Goal: Information Seeking & Learning: Learn about a topic

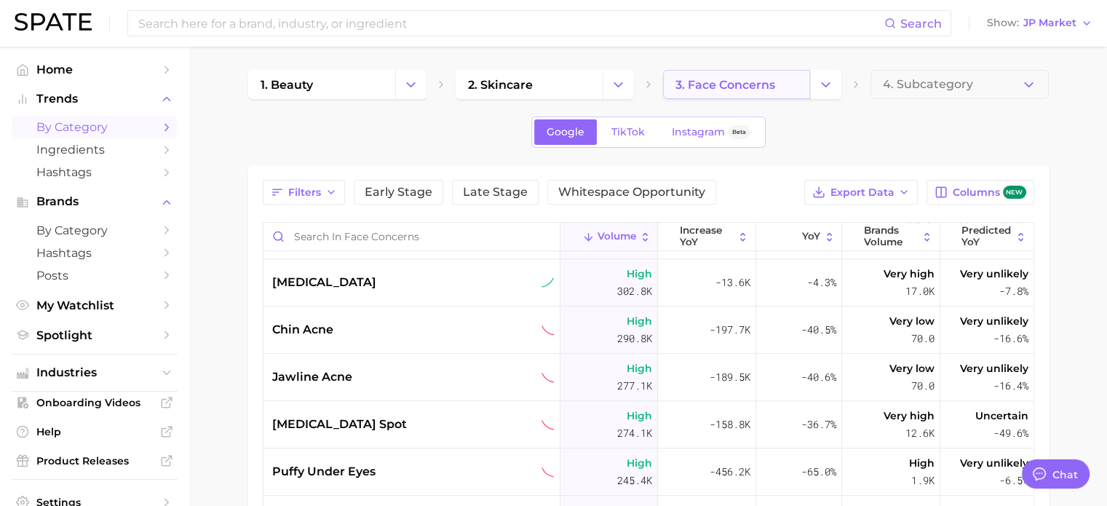
click at [721, 82] on span "3. face concerns" at bounding box center [725, 85] width 100 height 14
click at [825, 92] on button "Change Category" at bounding box center [825, 84] width 31 height 29
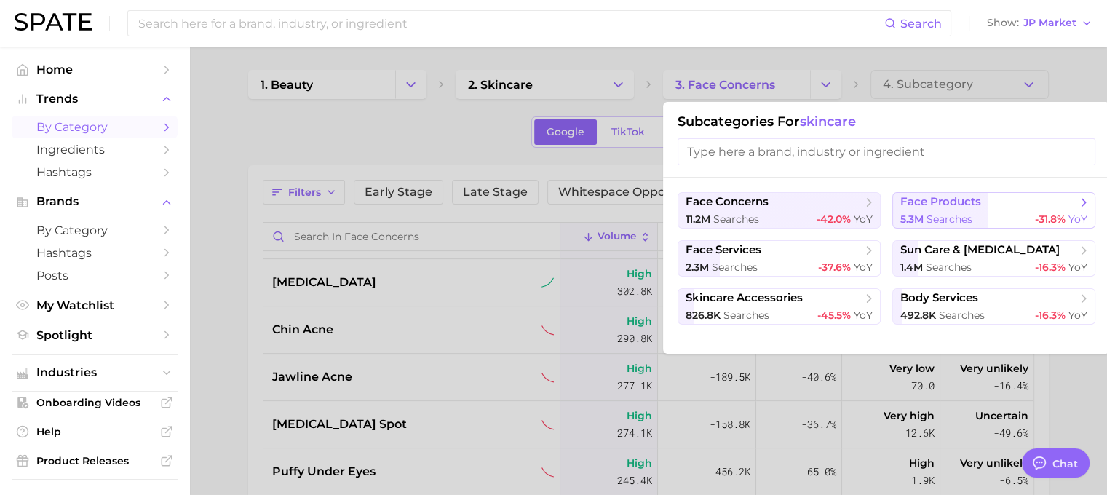
click at [970, 205] on span "face products" at bounding box center [940, 202] width 81 height 14
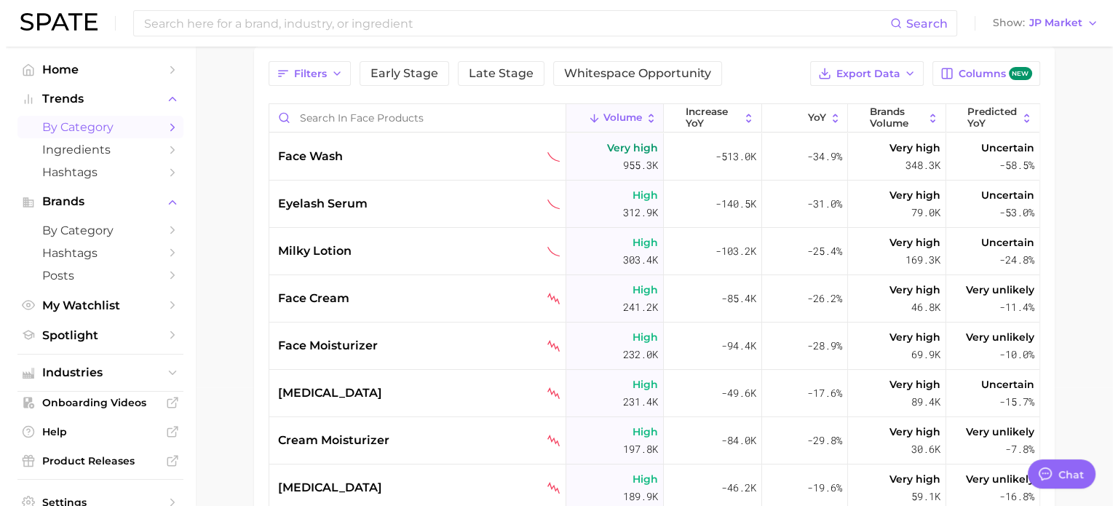
scroll to position [146, 0]
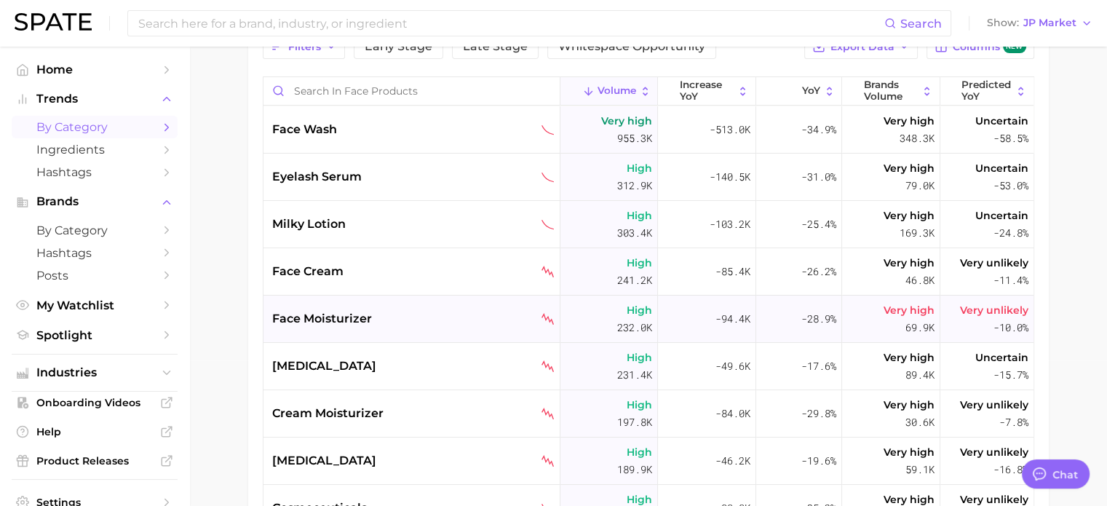
click at [338, 324] on span "face moisturizer" at bounding box center [322, 318] width 100 height 17
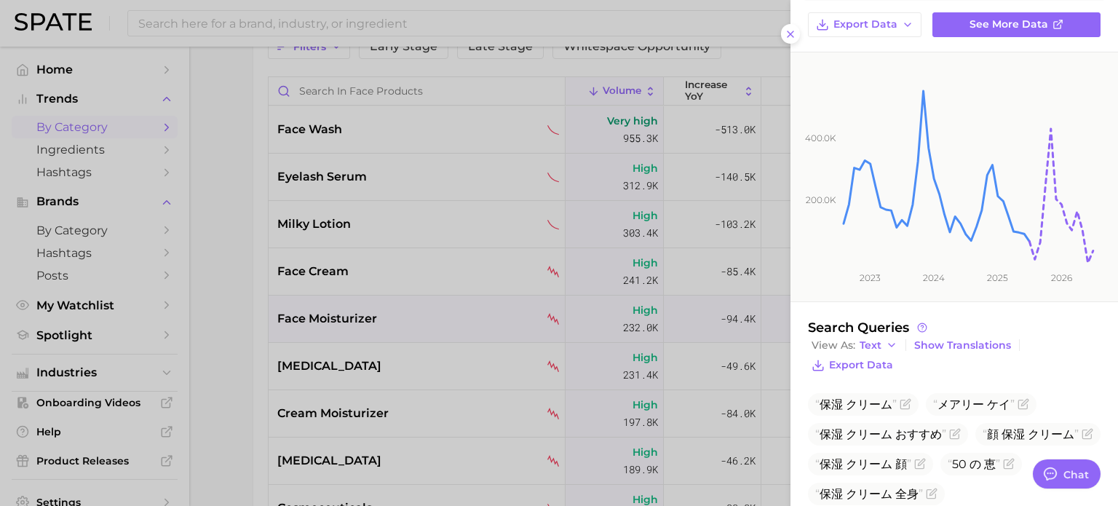
scroll to position [272, 0]
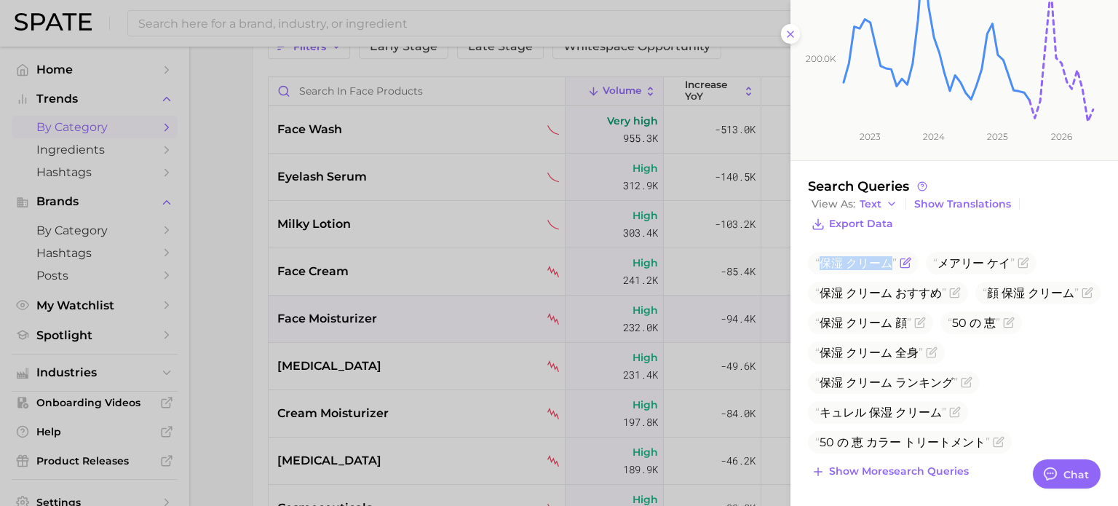
drag, startPoint x: 822, startPoint y: 261, endPoint x: 891, endPoint y: 264, distance: 68.5
click at [891, 264] on span "保湿 クリーム" at bounding box center [856, 263] width 82 height 14
click at [241, 298] on div at bounding box center [559, 253] width 1118 height 506
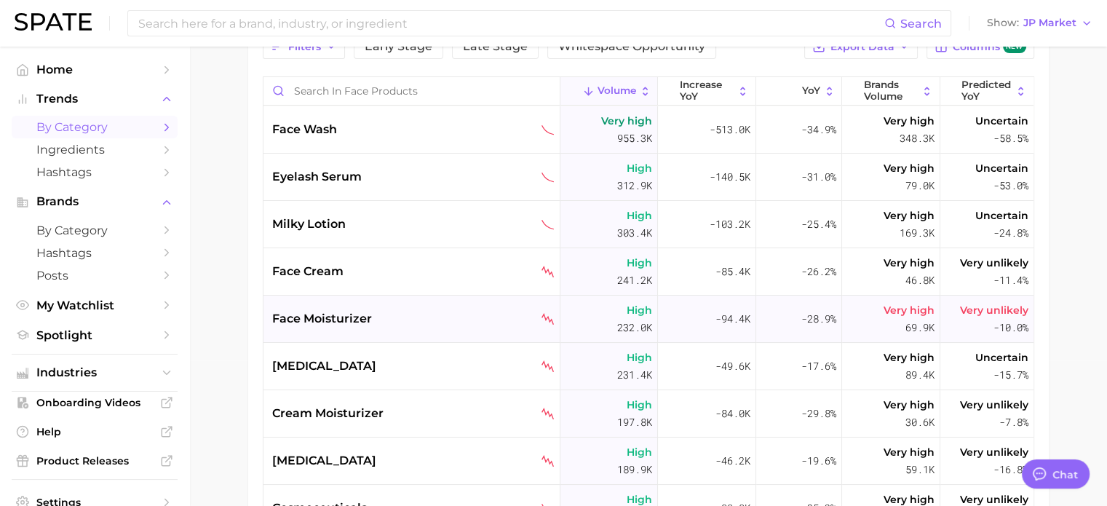
click at [335, 319] on span "face moisturizer" at bounding box center [322, 318] width 100 height 17
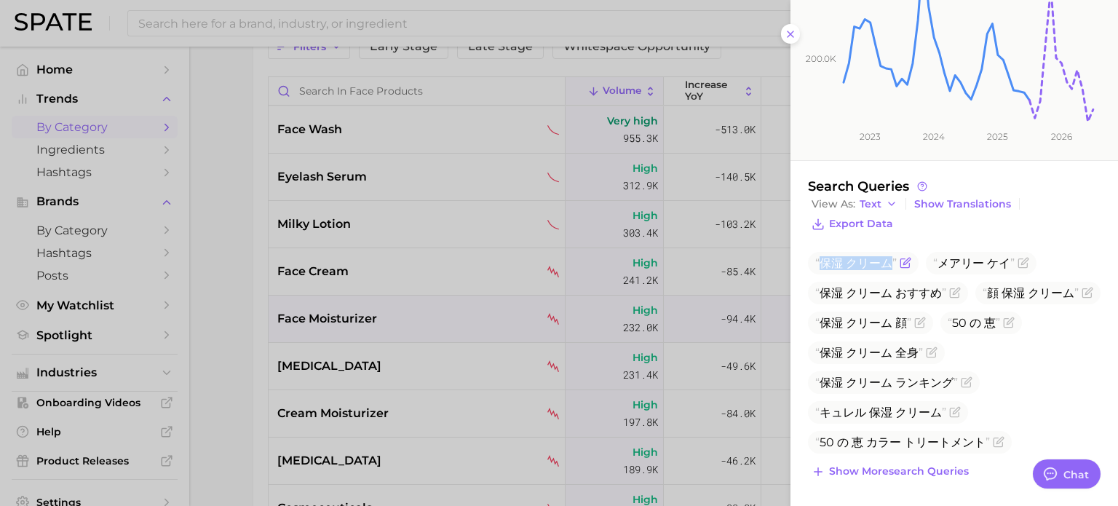
drag, startPoint x: 822, startPoint y: 264, endPoint x: 888, endPoint y: 267, distance: 65.6
click at [888, 267] on span "保湿 クリーム" at bounding box center [856, 263] width 82 height 14
copy span "保湿 クリーム"
drag, startPoint x: 942, startPoint y: 264, endPoint x: 1014, endPoint y: 267, distance: 72.8
click at [1014, 267] on span "メアリー ケイ" at bounding box center [981, 263] width 111 height 23
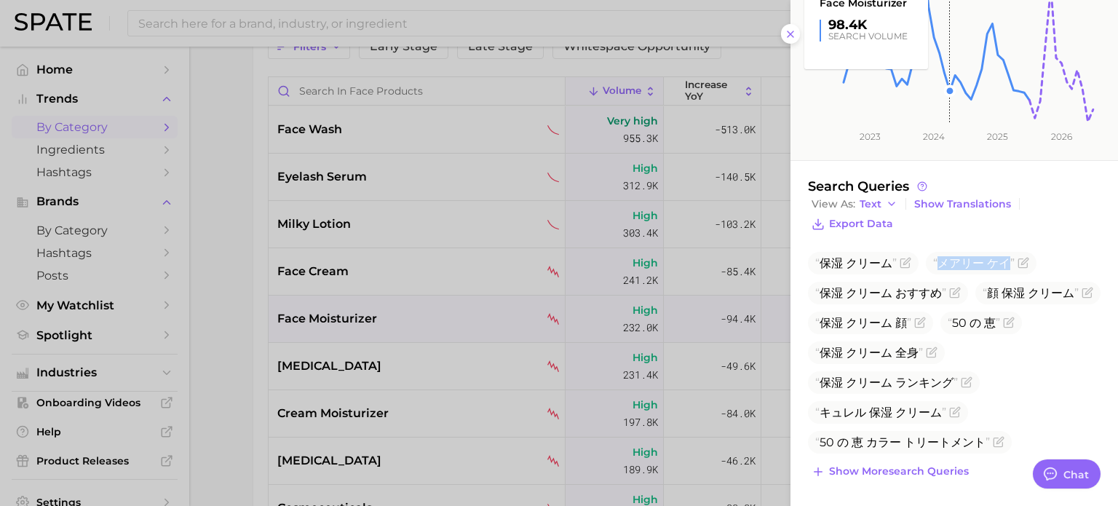
copy span "メアリー ケイ"
click at [1037, 290] on ul "保湿 クリーム メアリー ケイ 保湿 クリーム おすすめ 顔 保湿 クリーム 保湿 クリーム 顔 50 の 恵 保湿 クリーム 全身 保湿 クリーム ランキン…" at bounding box center [954, 353] width 293 height 202
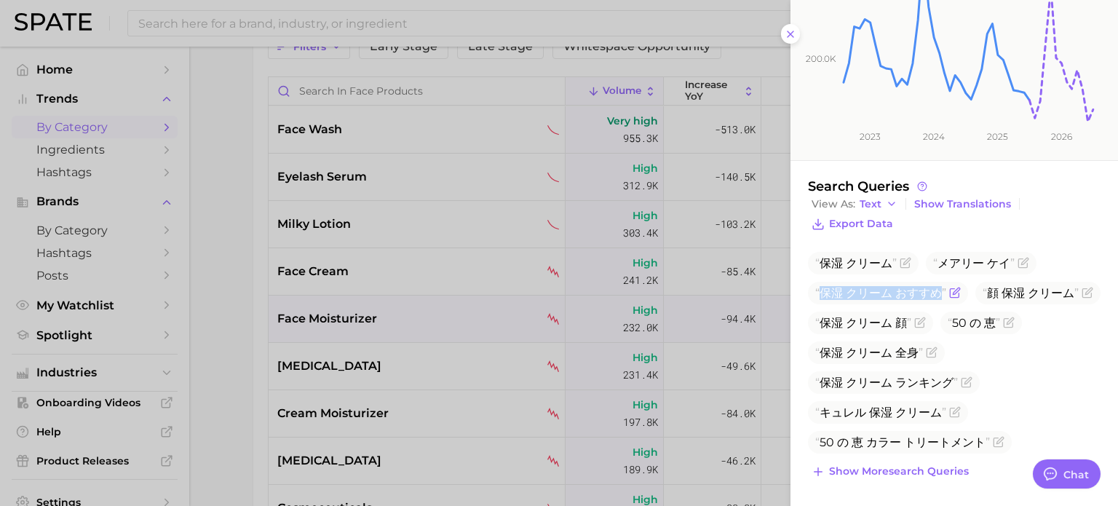
drag, startPoint x: 940, startPoint y: 289, endPoint x: 815, endPoint y: 289, distance: 125.2
click at [815, 289] on span "保湿 クリーム おすすめ" at bounding box center [880, 293] width 131 height 14
copy span "保湿 クリーム おすすめ"
drag, startPoint x: 821, startPoint y: 352, endPoint x: 860, endPoint y: 354, distance: 39.4
click at [948, 330] on span "50 の 恵" at bounding box center [974, 323] width 52 height 14
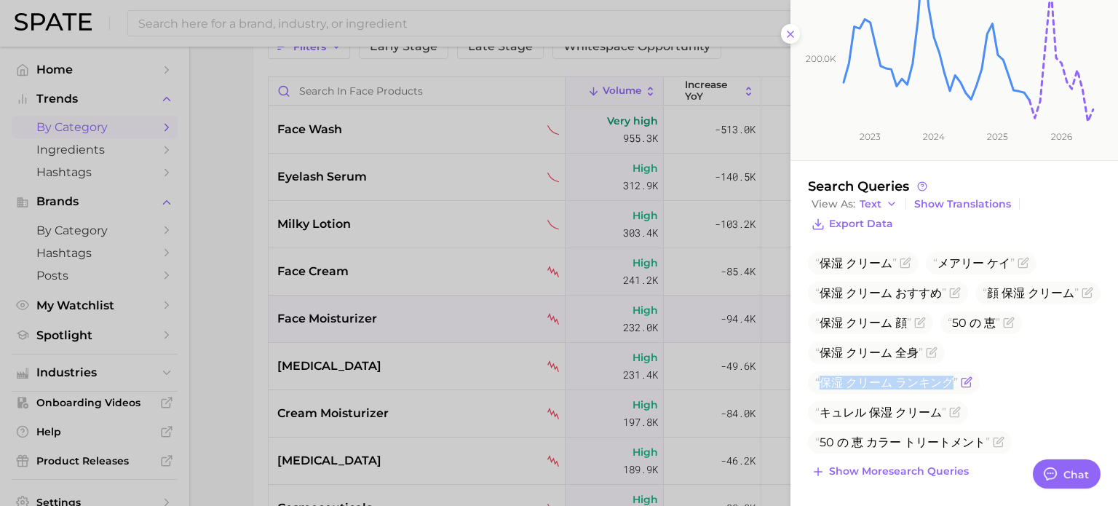
drag, startPoint x: 821, startPoint y: 384, endPoint x: 949, endPoint y: 384, distance: 128.1
click at [949, 384] on span "保湿 クリーム ランキング" at bounding box center [886, 383] width 143 height 14
copy span "保湿 クリーム ランキング"
click at [230, 317] on div at bounding box center [559, 253] width 1118 height 506
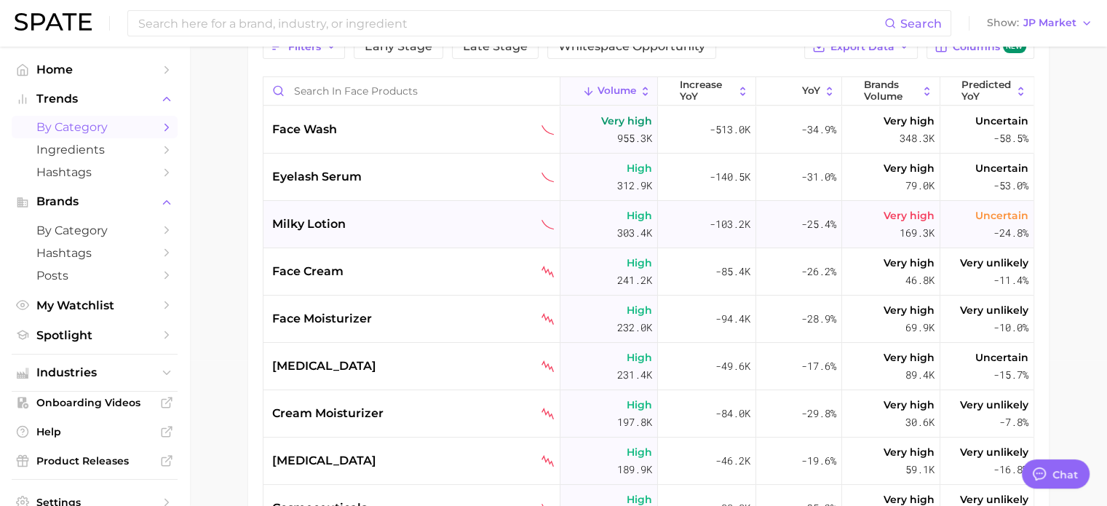
click at [314, 223] on span "milky lotion" at bounding box center [309, 223] width 74 height 17
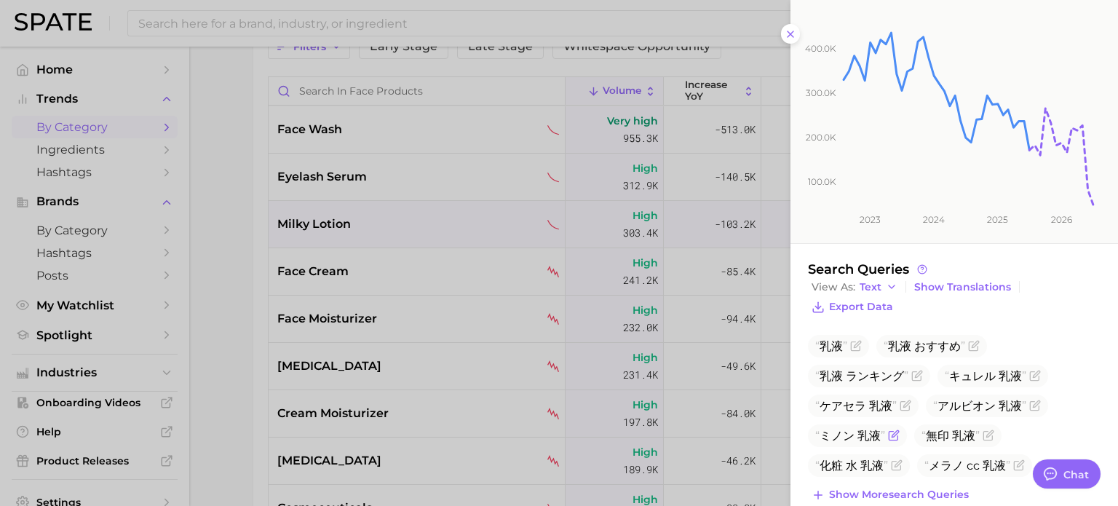
scroll to position [212, 0]
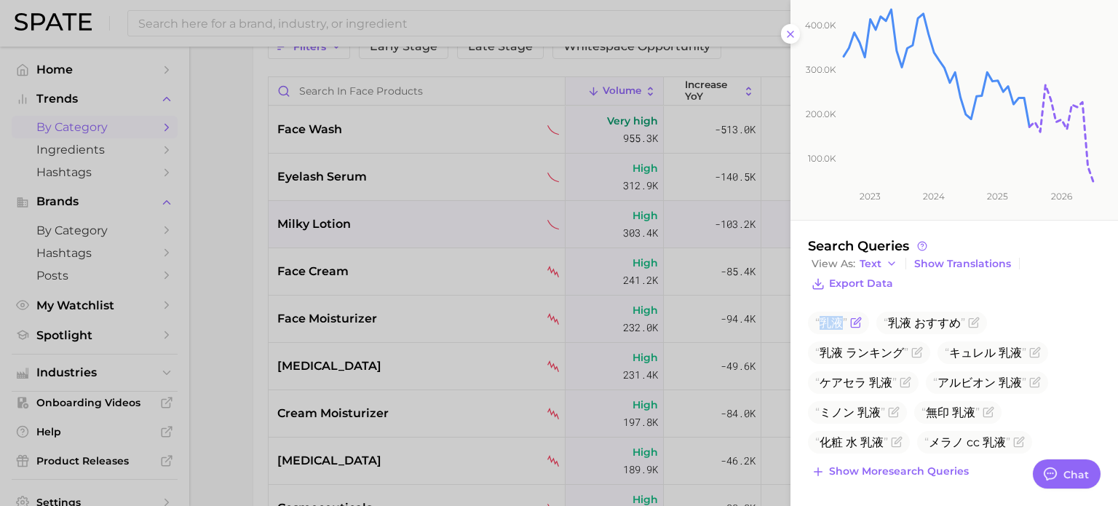
drag, startPoint x: 821, startPoint y: 324, endPoint x: 843, endPoint y: 323, distance: 21.8
click at [843, 323] on span "乳液" at bounding box center [831, 323] width 32 height 14
copy span "乳液"
drag, startPoint x: 890, startPoint y: 321, endPoint x: 956, endPoint y: 325, distance: 65.6
click at [956, 325] on span "乳液 おすすめ" at bounding box center [924, 323] width 82 height 14
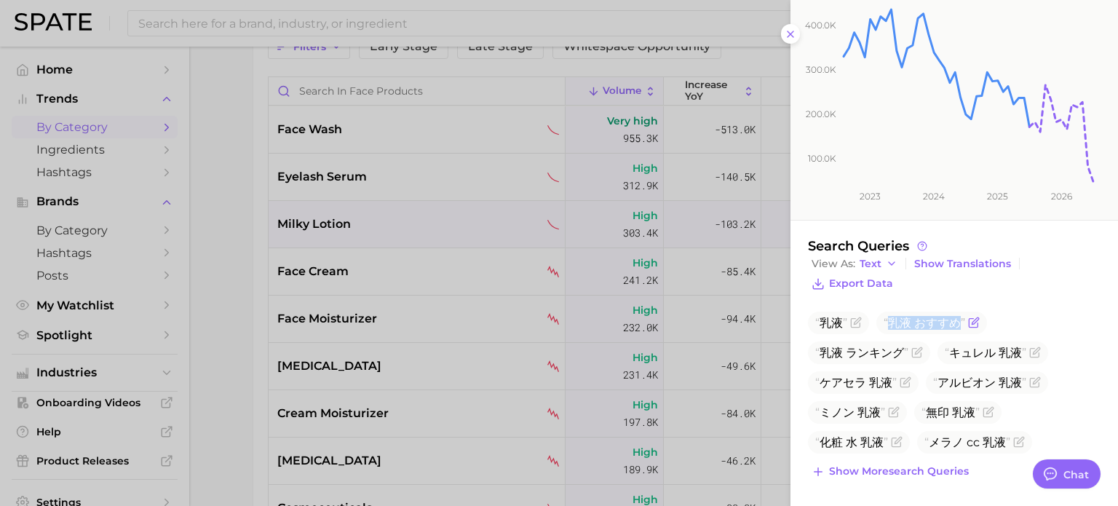
copy span "乳液 おすすめ"
drag, startPoint x: 822, startPoint y: 440, endPoint x: 882, endPoint y: 440, distance: 60.4
click at [882, 440] on span "化粧 水 乳液" at bounding box center [851, 442] width 73 height 14
copy span "化粧 水 乳液"
click at [195, 266] on div at bounding box center [559, 253] width 1118 height 506
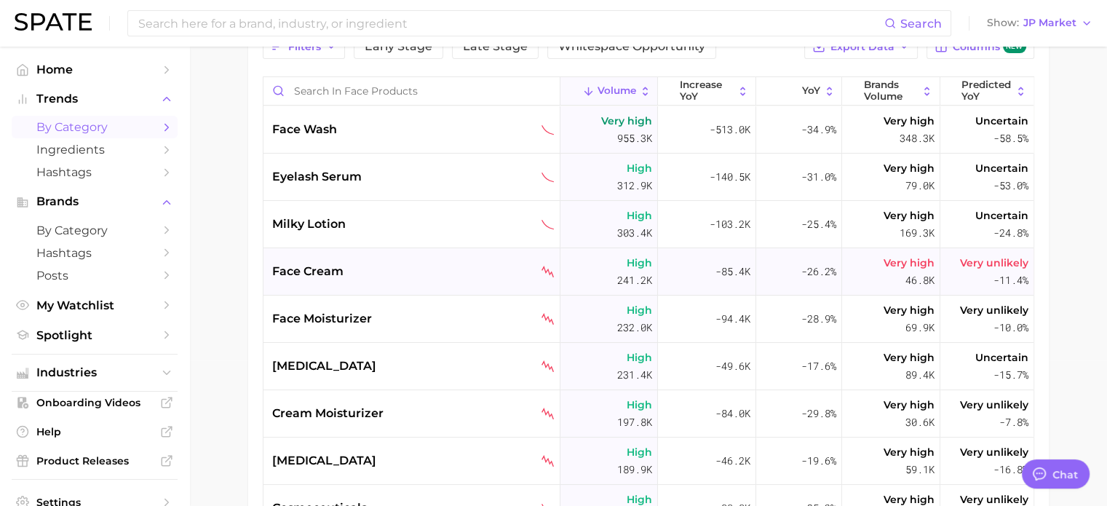
click at [292, 272] on span "face cream" at bounding box center [307, 271] width 71 height 17
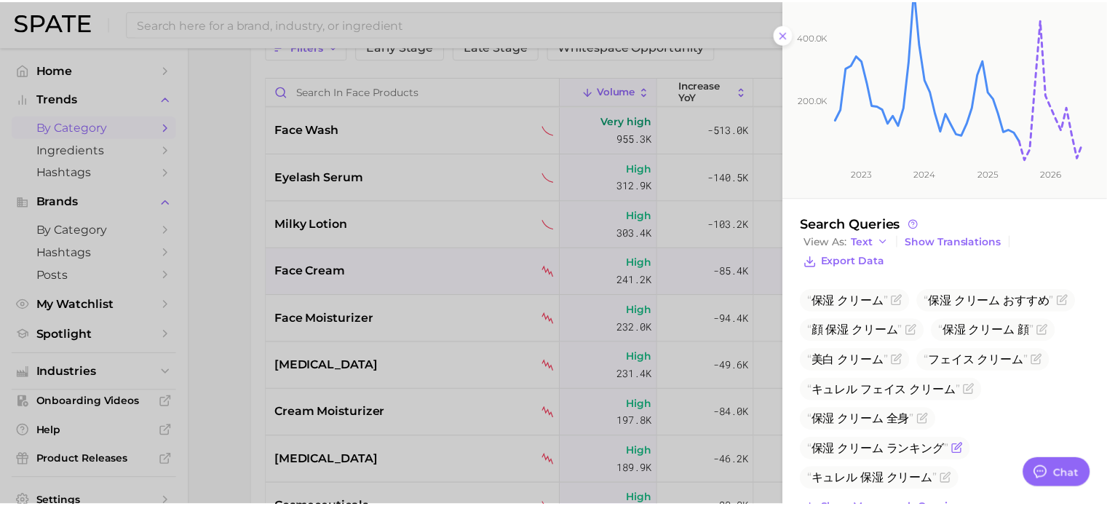
scroll to position [272, 0]
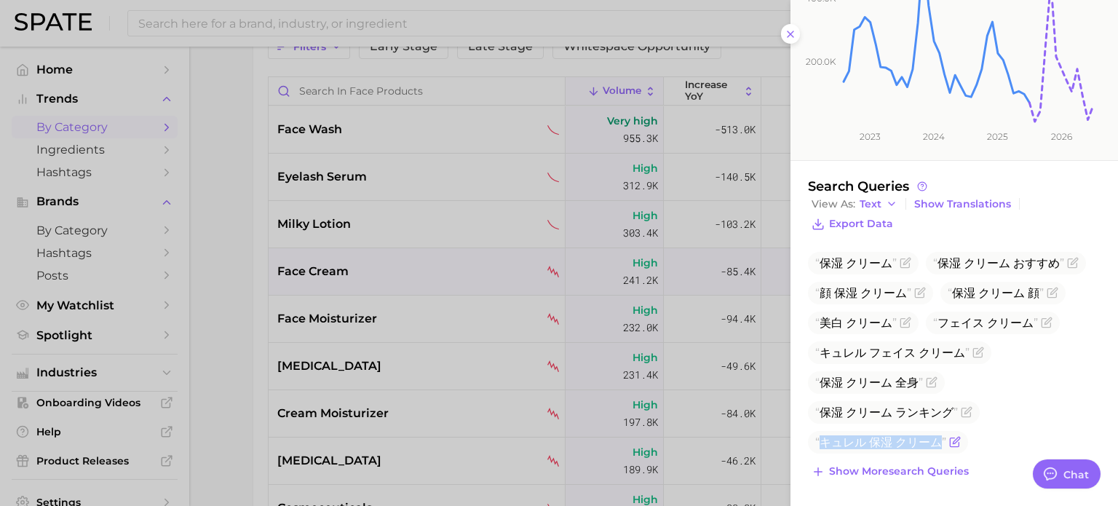
drag, startPoint x: 837, startPoint y: 440, endPoint x: 948, endPoint y: 442, distance: 111.4
click at [948, 442] on span "キュレル 保湿 クリーム" at bounding box center [888, 442] width 160 height 23
copy body "キュレル 保湿 クリーム Show more search queries"
click at [235, 304] on div at bounding box center [559, 253] width 1118 height 506
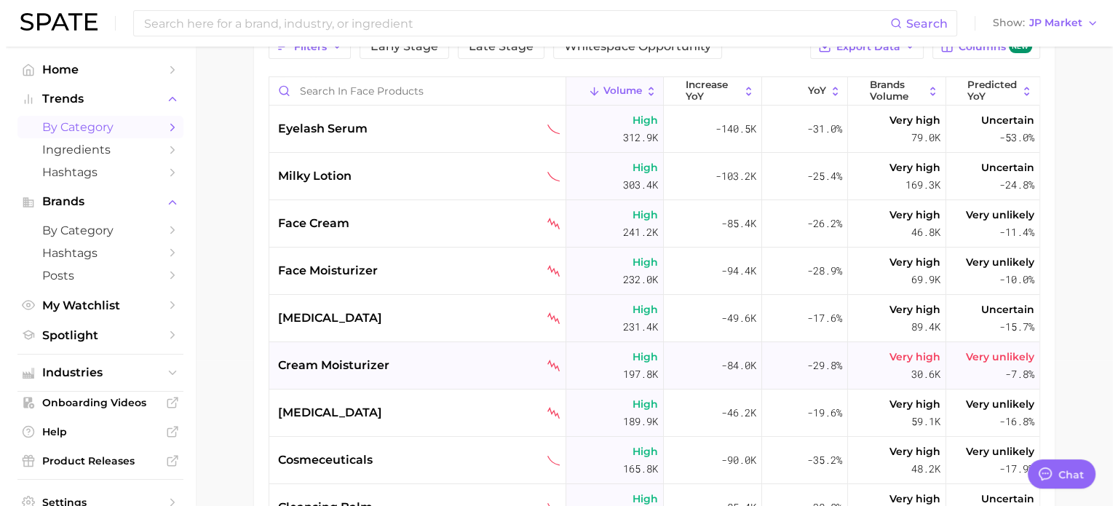
scroll to position [73, 0]
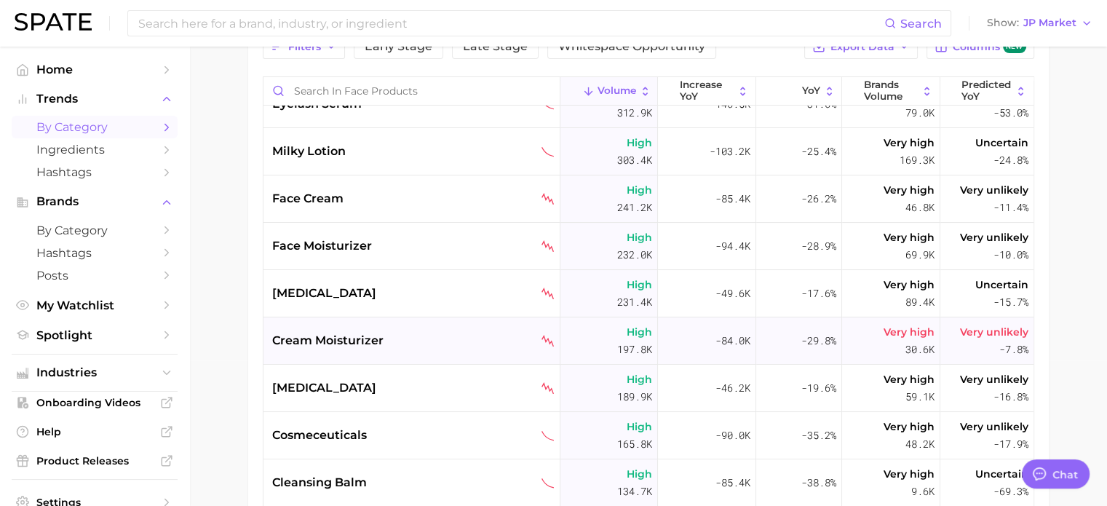
click at [338, 339] on span "cream moisturizer" at bounding box center [327, 340] width 111 height 17
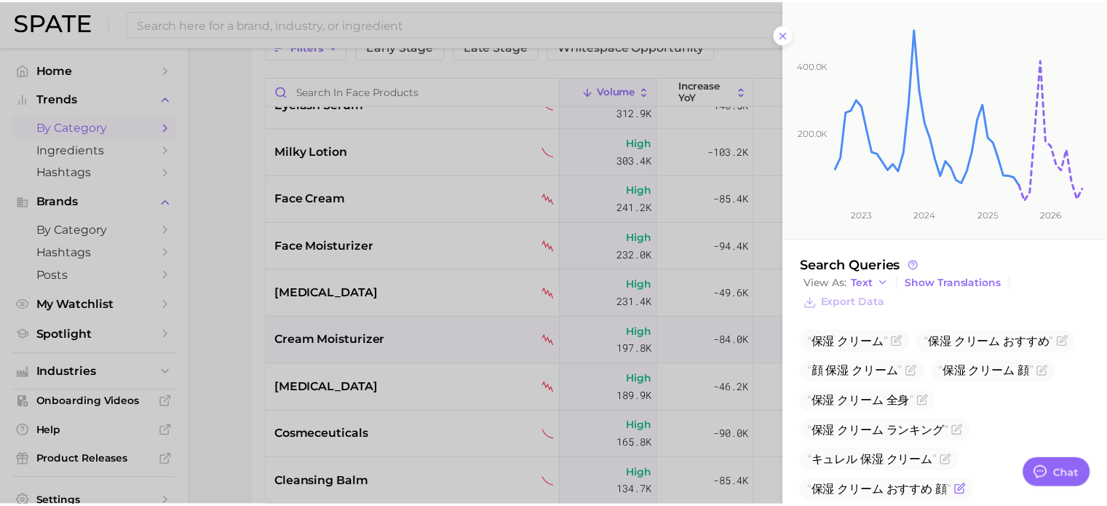
scroll to position [313, 0]
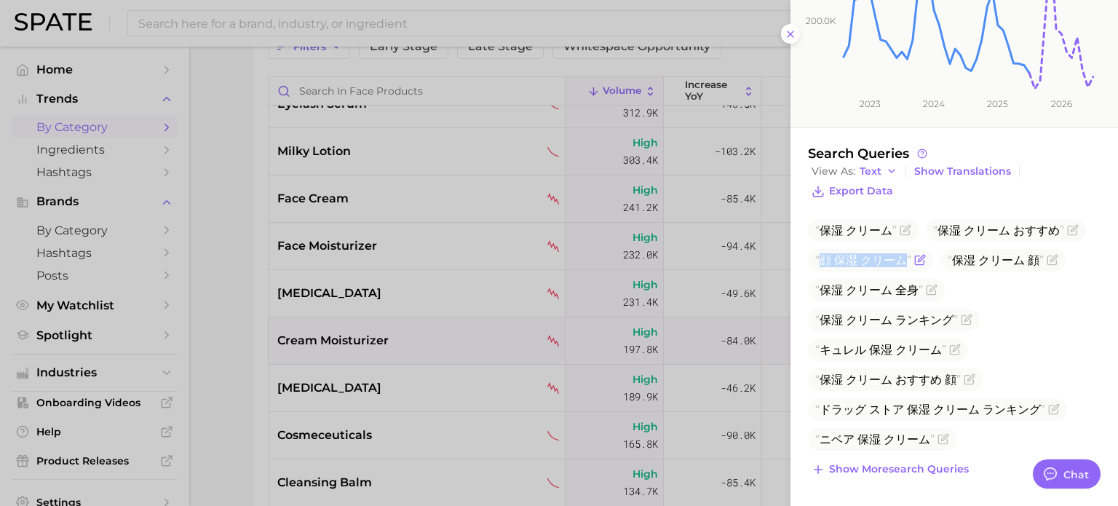
drag, startPoint x: 818, startPoint y: 261, endPoint x: 907, endPoint y: 269, distance: 89.1
click at [907, 269] on span "顔 保湿 クリーム" at bounding box center [870, 260] width 125 height 23
copy span "顔 保湿 クリーム"
click at [240, 250] on div at bounding box center [559, 253] width 1118 height 506
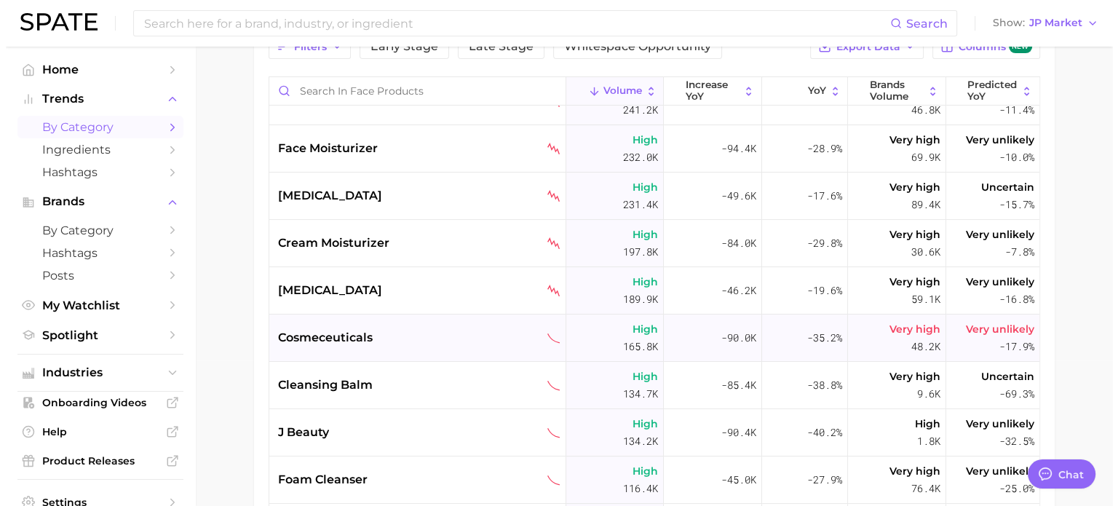
scroll to position [146, 0]
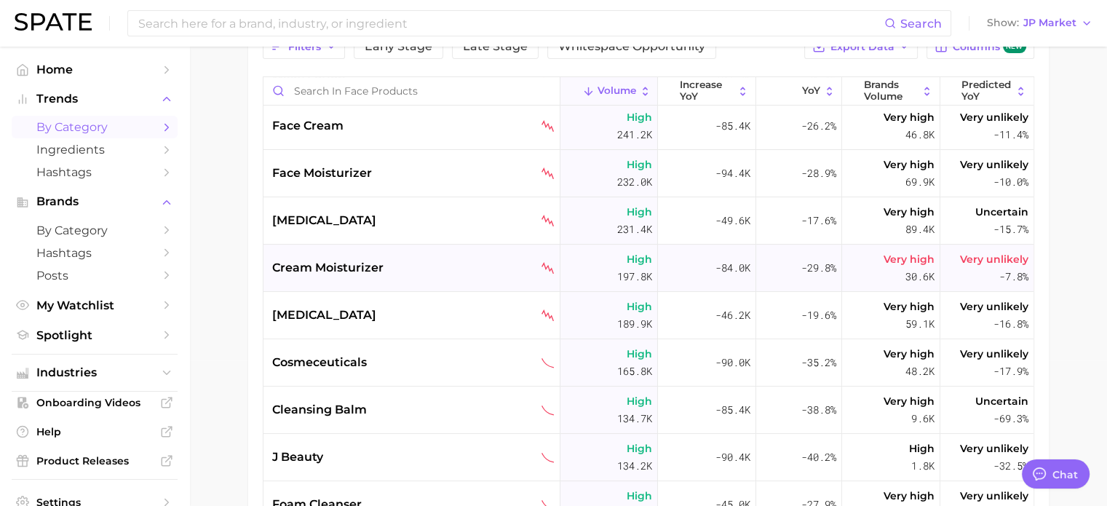
click at [315, 275] on span "cream moisturizer" at bounding box center [327, 267] width 111 height 17
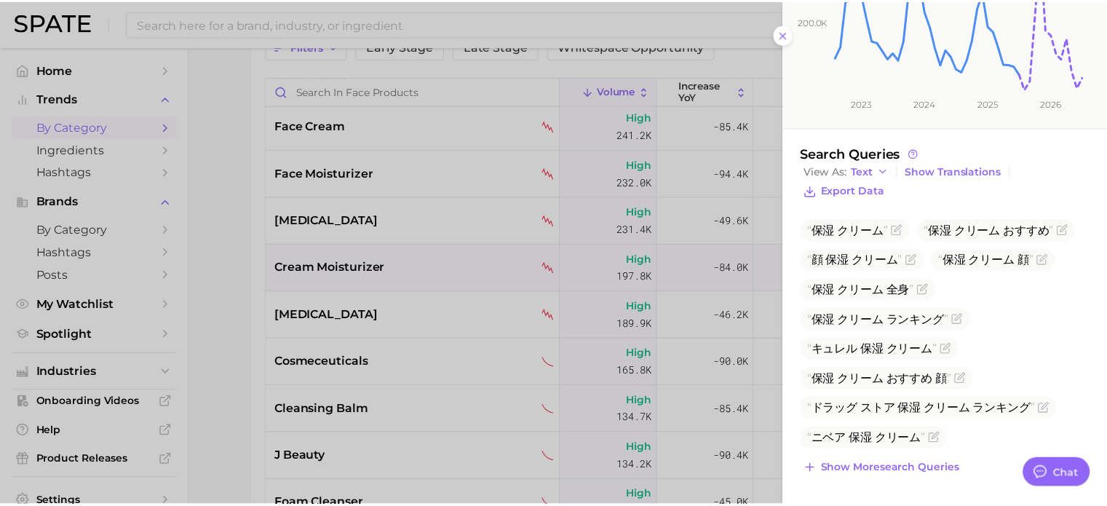
scroll to position [313, 0]
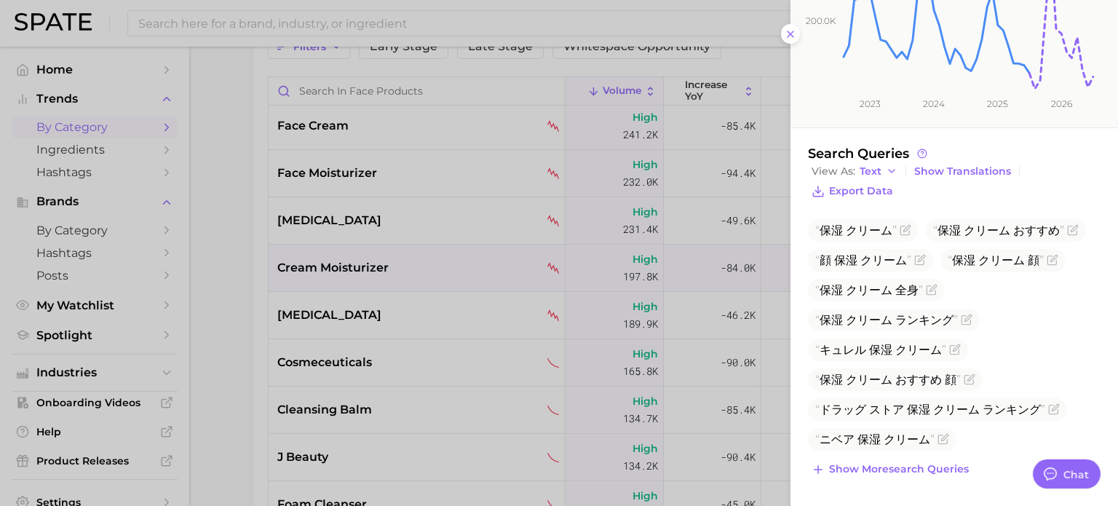
click at [241, 272] on div at bounding box center [559, 253] width 1118 height 506
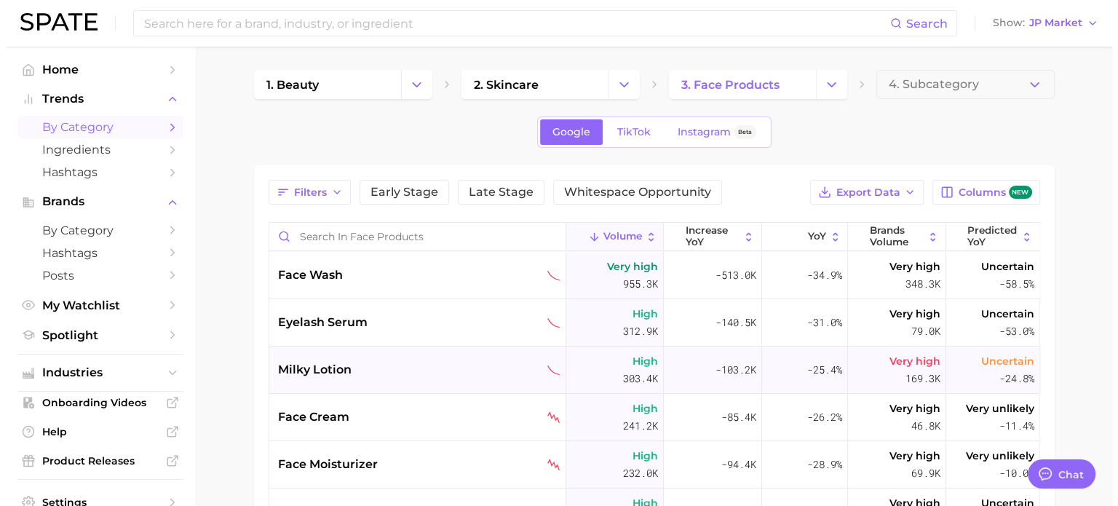
scroll to position [0, 0]
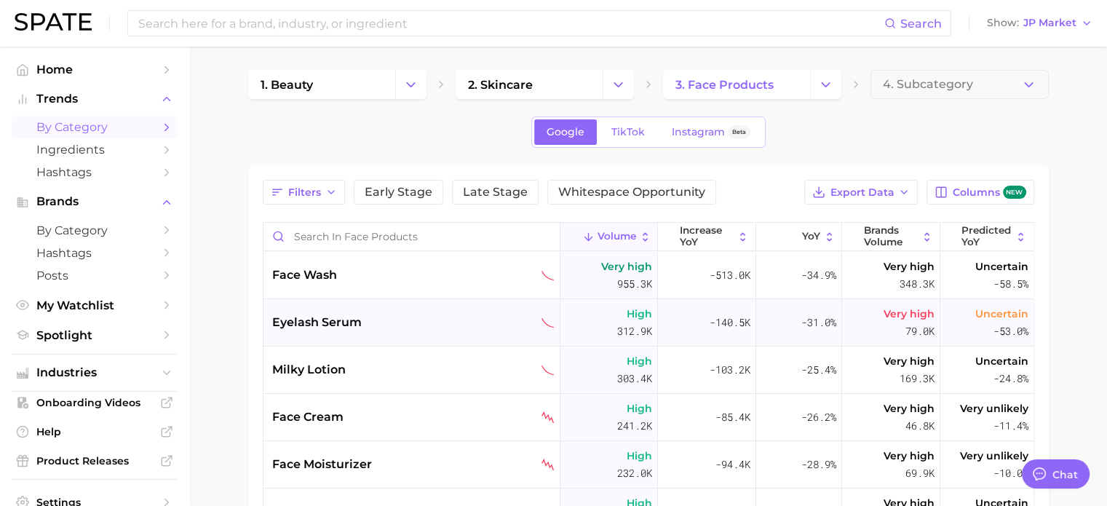
click at [300, 321] on span "eyelash serum" at bounding box center [317, 322] width 90 height 17
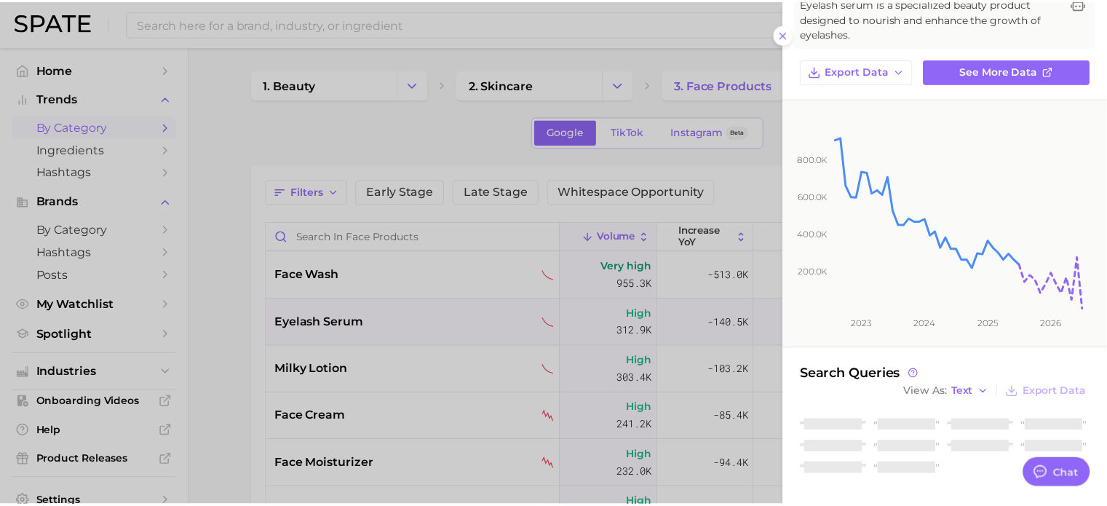
scroll to position [131, 0]
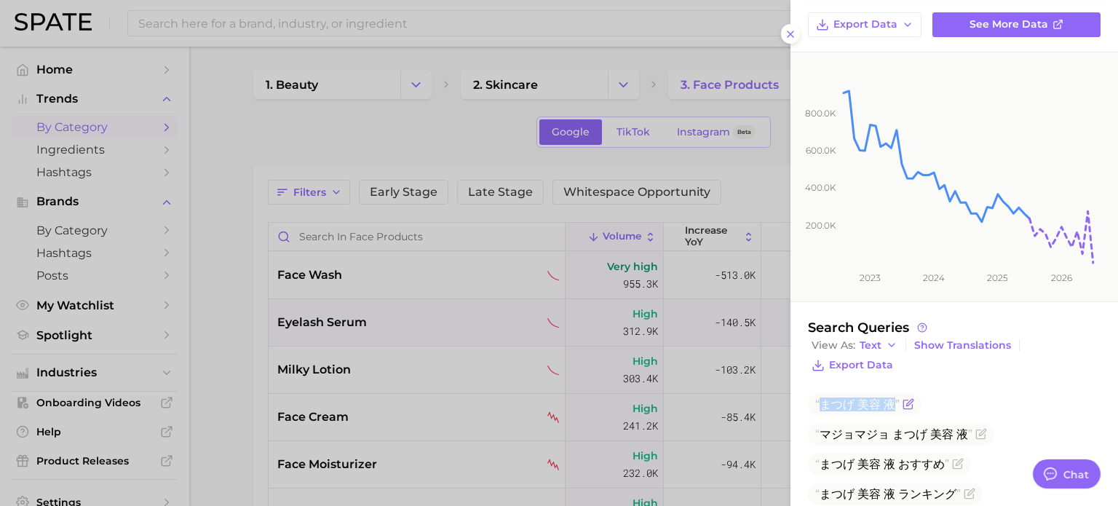
drag, startPoint x: 822, startPoint y: 401, endPoint x: 891, endPoint y: 404, distance: 69.2
click at [891, 404] on span "まつげ 美容 液" at bounding box center [857, 404] width 84 height 14
copy span "まつげ 美容 液"
click at [262, 332] on div at bounding box center [559, 253] width 1118 height 506
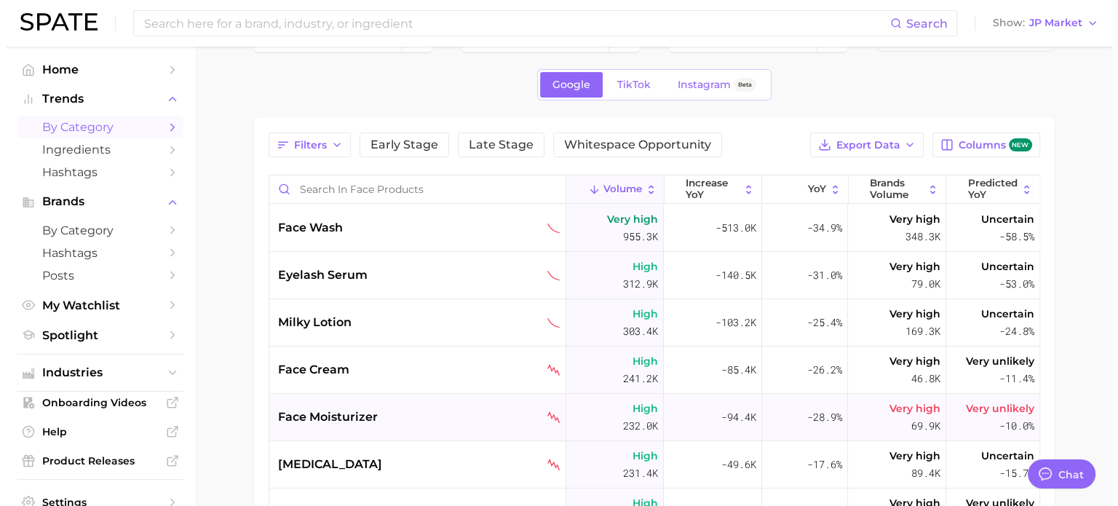
scroll to position [73, 0]
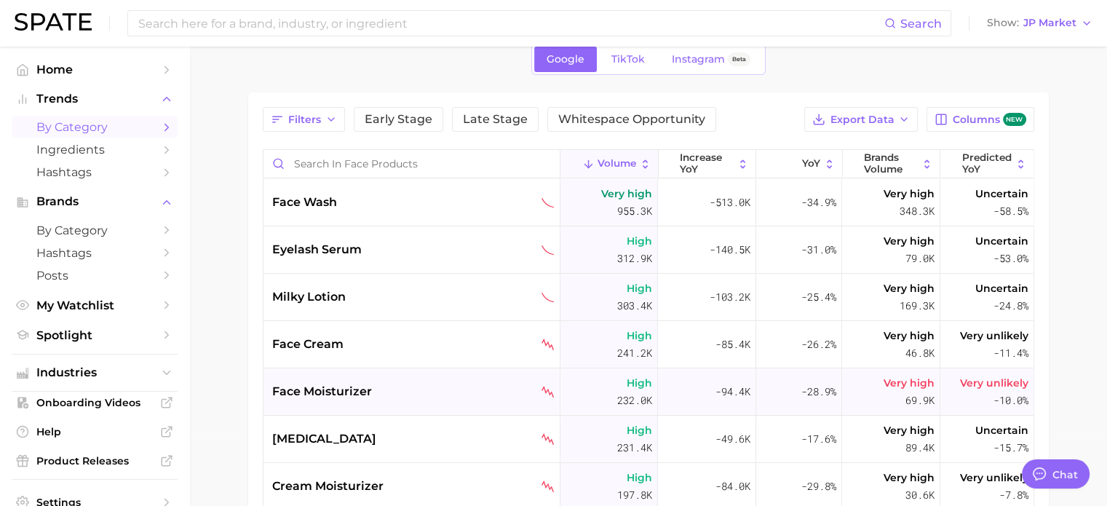
click at [329, 391] on span "face moisturizer" at bounding box center [322, 391] width 100 height 17
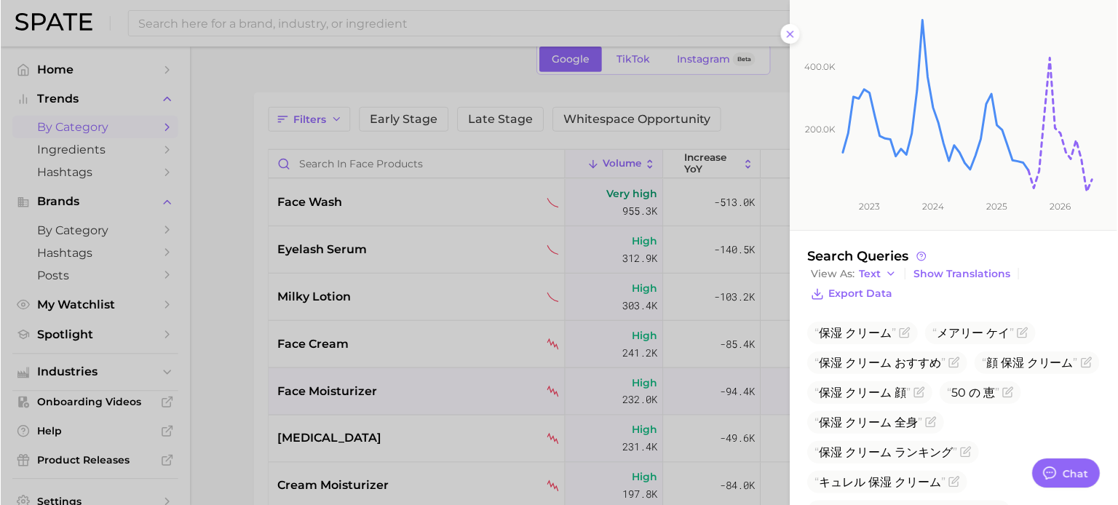
scroll to position [272, 0]
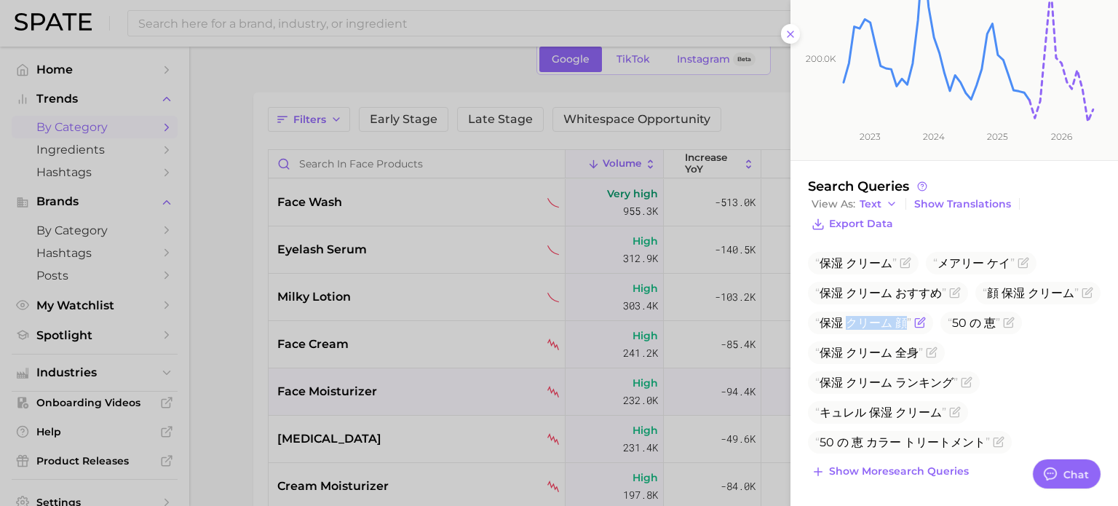
drag, startPoint x: 980, startPoint y: 322, endPoint x: 1036, endPoint y: 322, distance: 56.8
click at [911, 322] on span "保湿 クリーム 顔" at bounding box center [863, 323] width 96 height 14
click at [1007, 285] on ul "保湿 クリーム メアリー ケイ 保湿 クリーム おすすめ 顔 保湿 クリーム 保湿 クリーム 顔 50 の 恵 保湿 クリーム 全身 保湿 クリーム ランキン…" at bounding box center [954, 353] width 293 height 202
drag, startPoint x: 848, startPoint y: 381, endPoint x: 949, endPoint y: 381, distance: 101.2
click at [949, 381] on span "保湿 クリーム ランキング" at bounding box center [886, 383] width 143 height 14
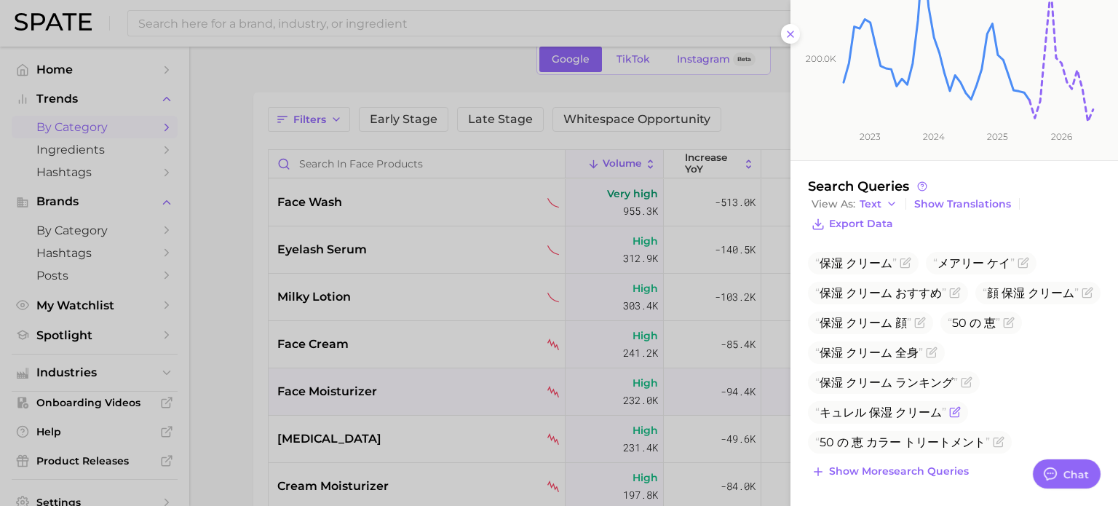
click at [888, 413] on span "キュレル 保湿 クリーム" at bounding box center [880, 412] width 131 height 14
drag, startPoint x: 897, startPoint y: 412, endPoint x: 945, endPoint y: 413, distance: 47.3
click at [945, 413] on span "キュレル 保湿 クリーム" at bounding box center [880, 412] width 131 height 14
type textarea "x"
